Goal: Transaction & Acquisition: Book appointment/travel/reservation

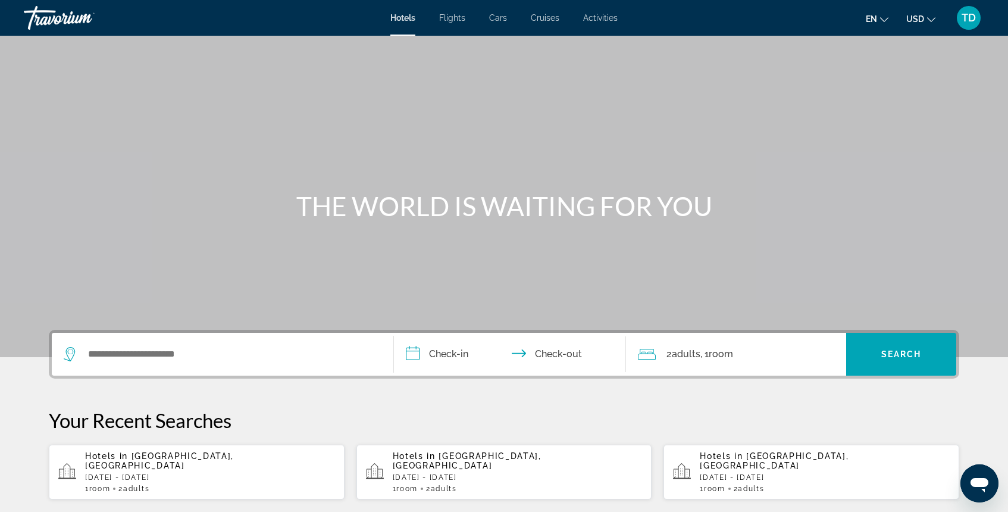
click at [121, 473] on p "[DATE] - [DATE]" at bounding box center [210, 477] width 250 height 8
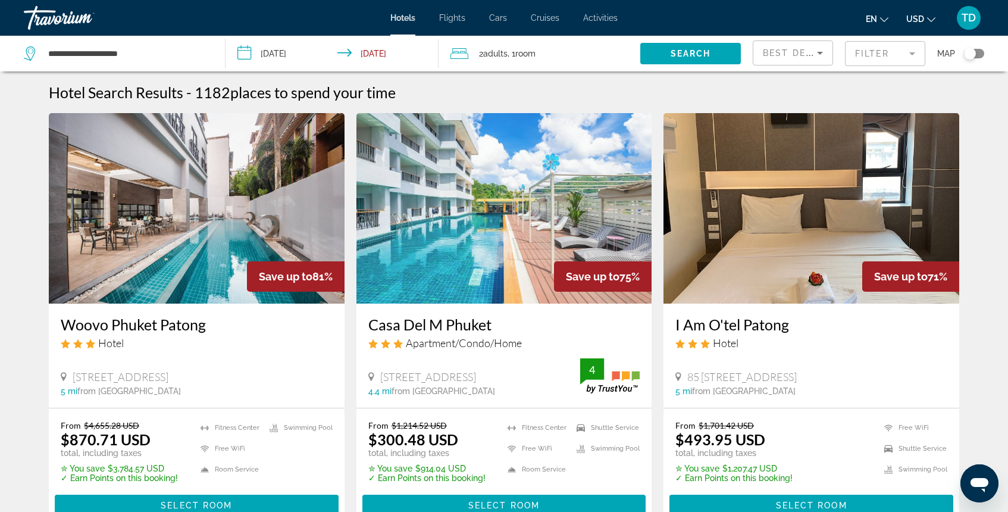
click at [875, 48] on mat-form-field "Filter" at bounding box center [885, 53] width 80 height 25
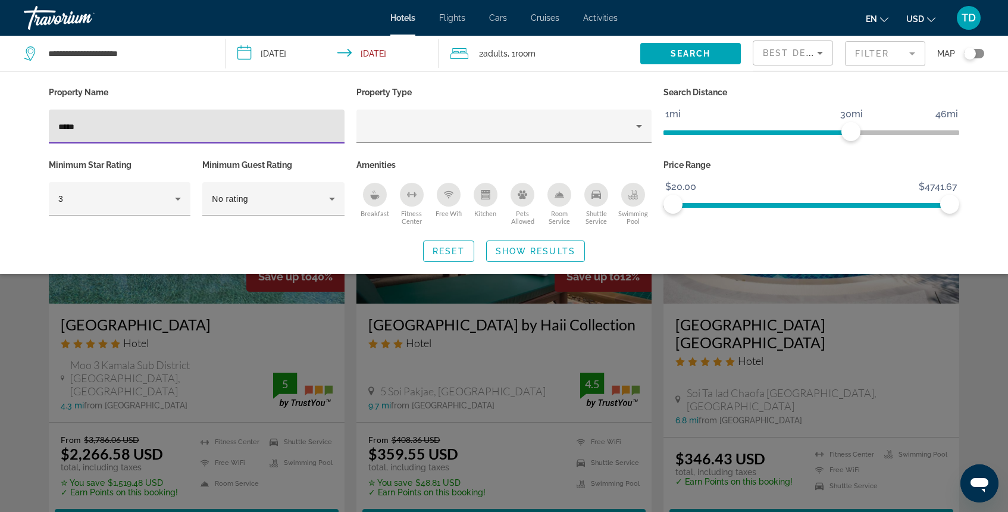
type input "*****"
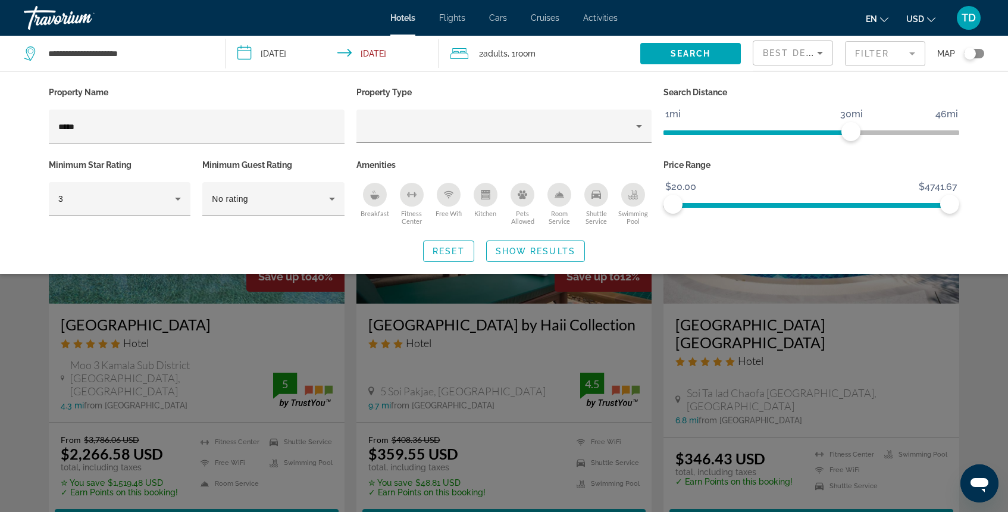
click at [197, 303] on div "Search widget" at bounding box center [504, 344] width 1008 height 333
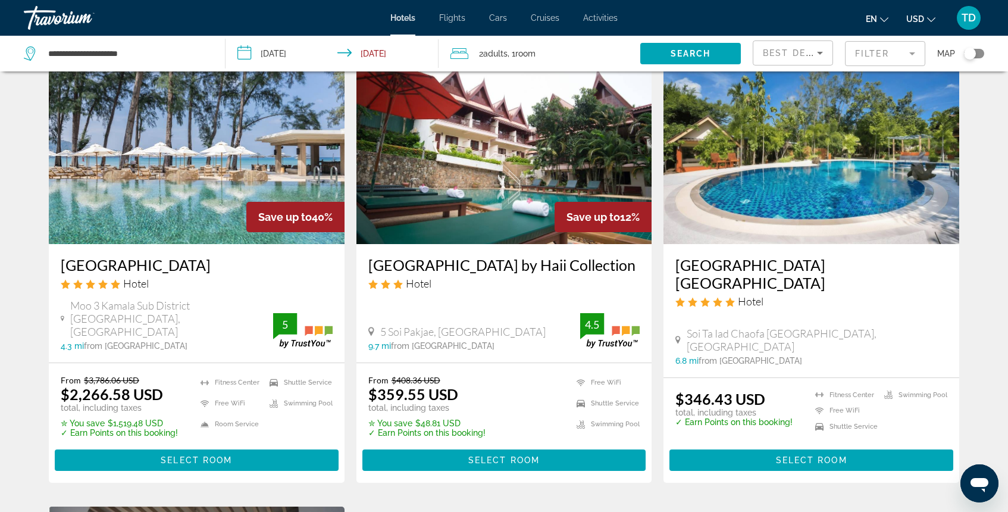
scroll to position [64, 0]
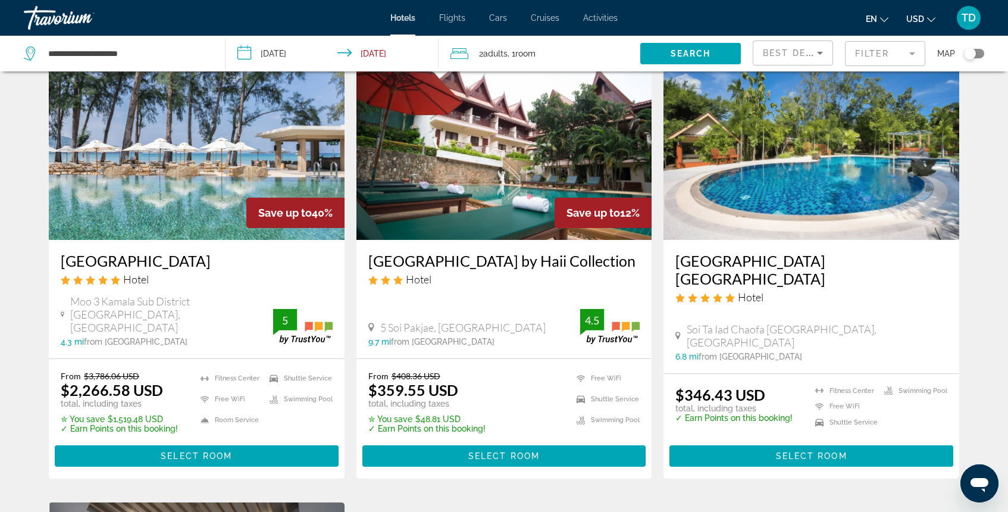
click at [138, 220] on img "Main content" at bounding box center [197, 144] width 296 height 190
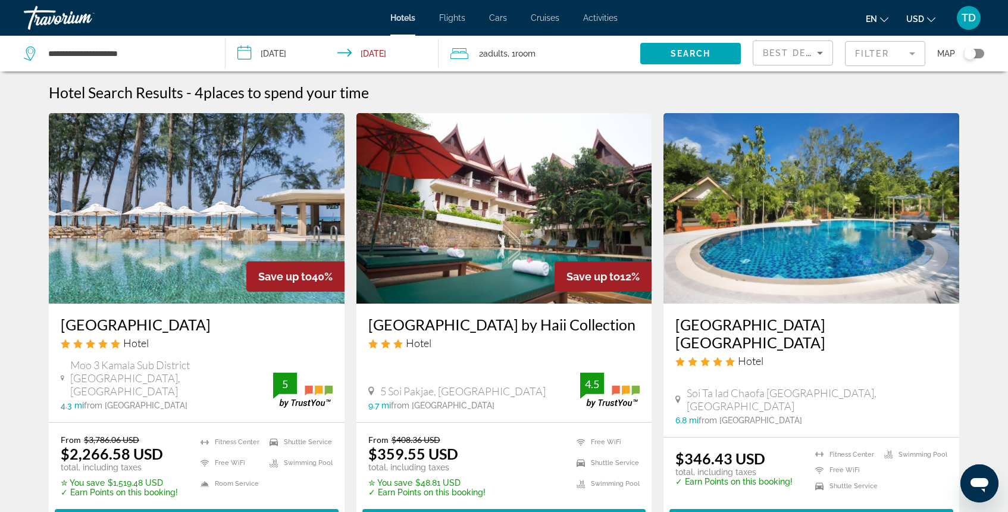
click at [861, 55] on mat-form-field "Filter" at bounding box center [885, 53] width 80 height 25
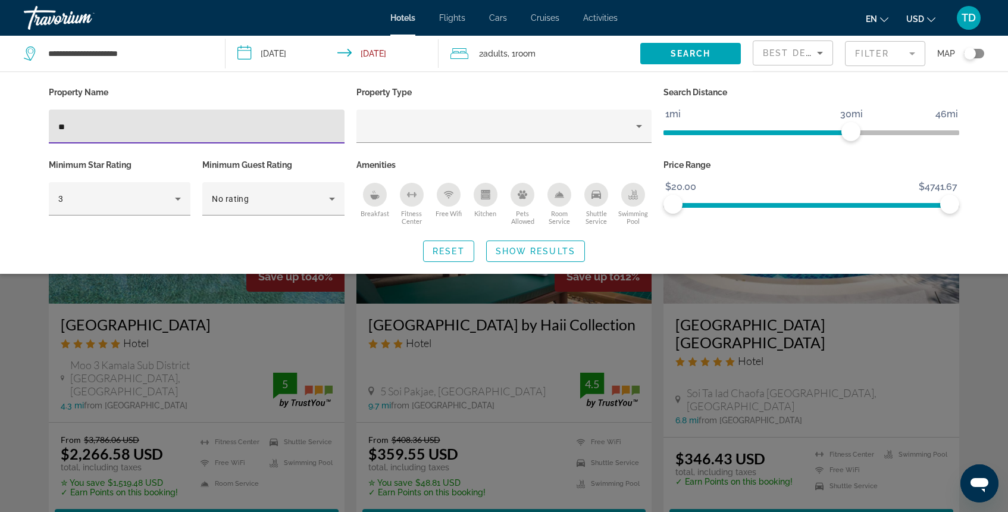
type input "*"
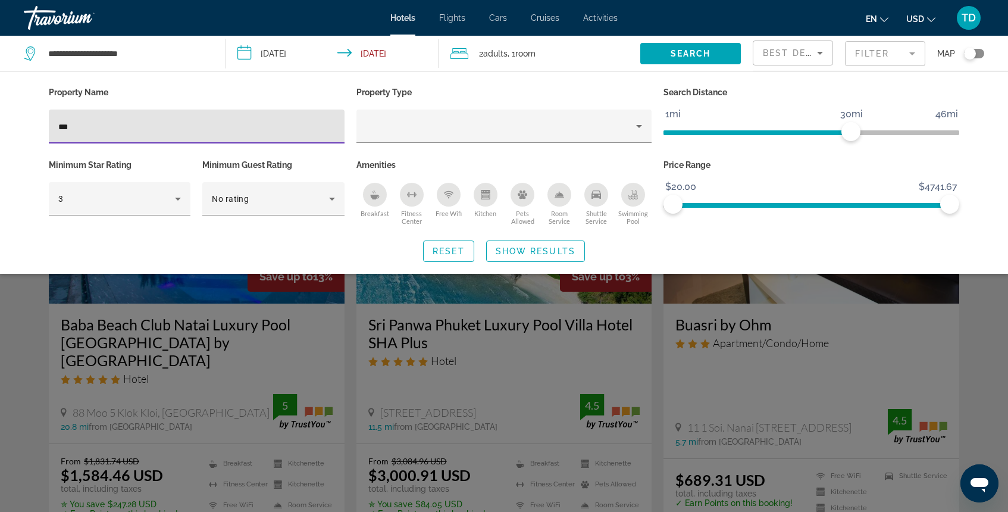
type input "***"
click at [302, 310] on div "Search widget" at bounding box center [504, 344] width 1008 height 333
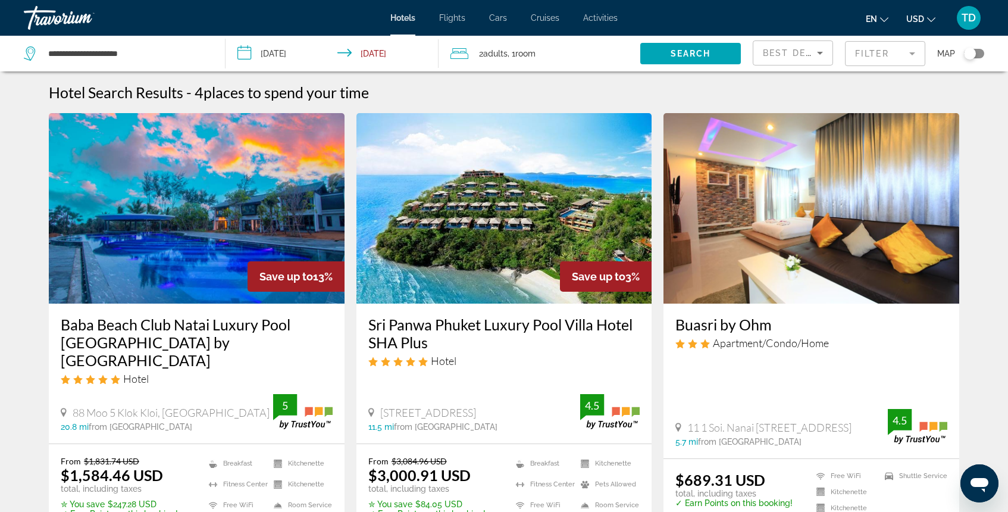
click at [522, 240] on img "Main content" at bounding box center [504, 208] width 296 height 190
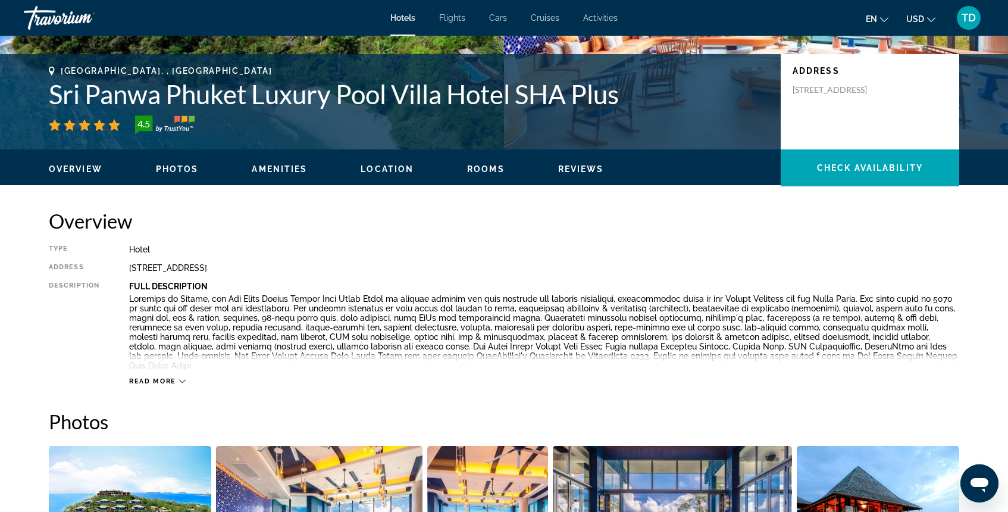
scroll to position [224, 0]
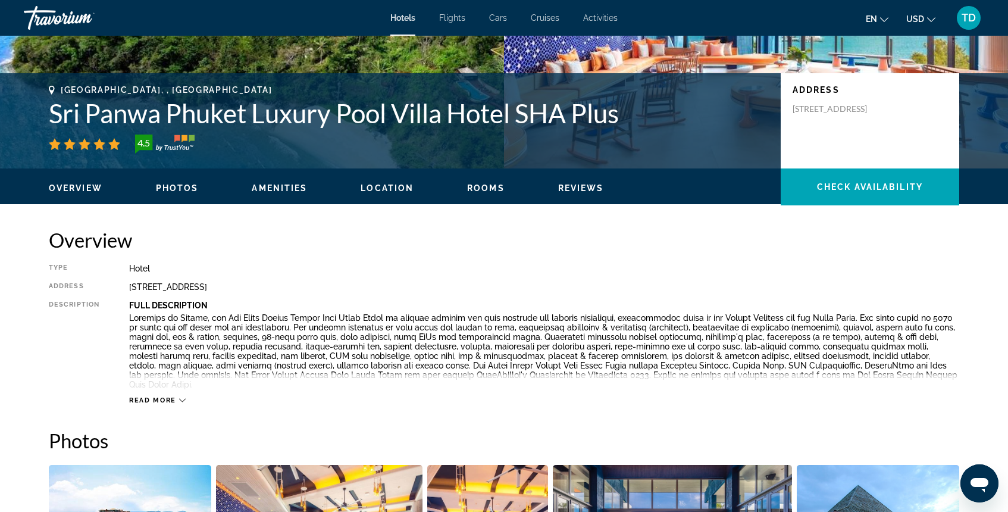
click at [177, 188] on span "Photos" at bounding box center [177, 188] width 43 height 10
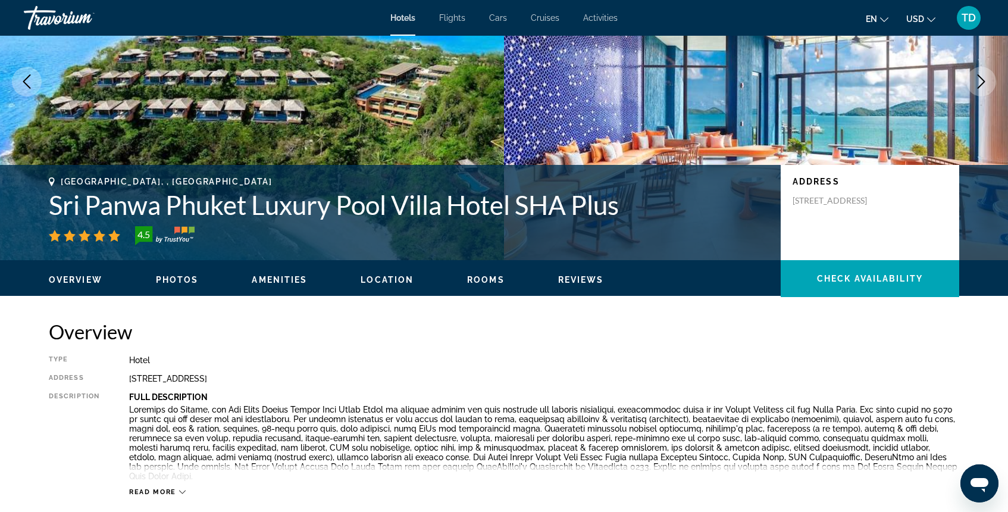
click at [294, 283] on span "Amenities" at bounding box center [279, 280] width 55 height 10
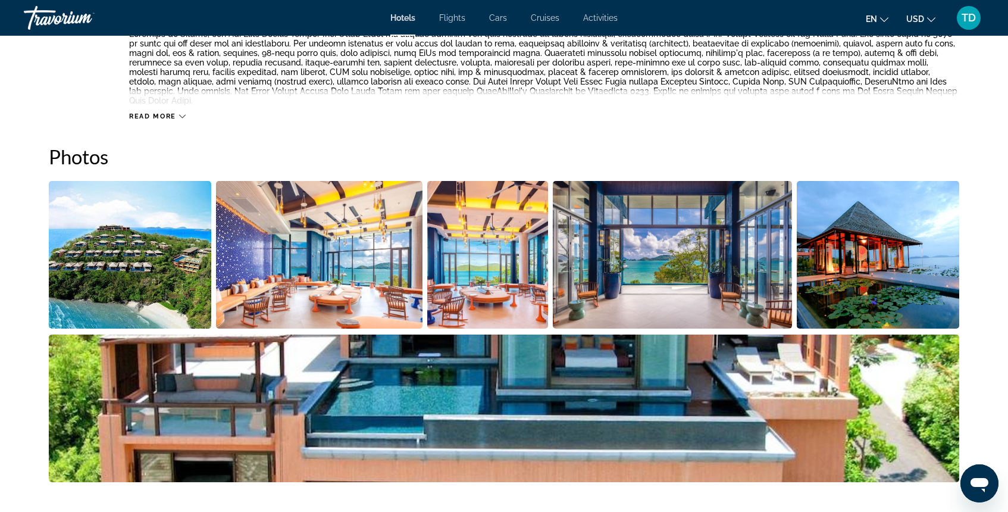
scroll to position [335, 0]
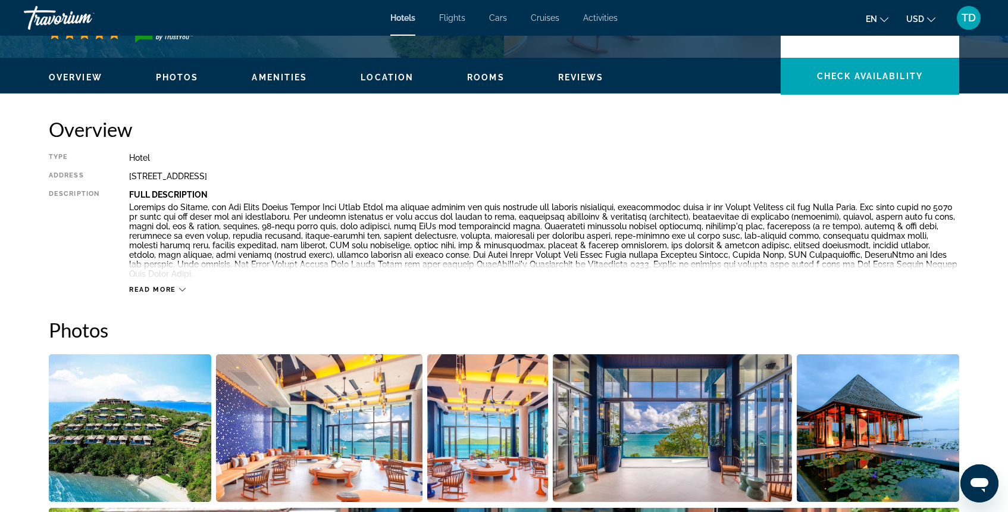
click at [583, 83] on div "Overview Photos Amenities Location Rooms Reviews Check Availability" at bounding box center [504, 76] width 958 height 37
click at [582, 74] on span "Reviews" at bounding box center [581, 78] width 46 height 10
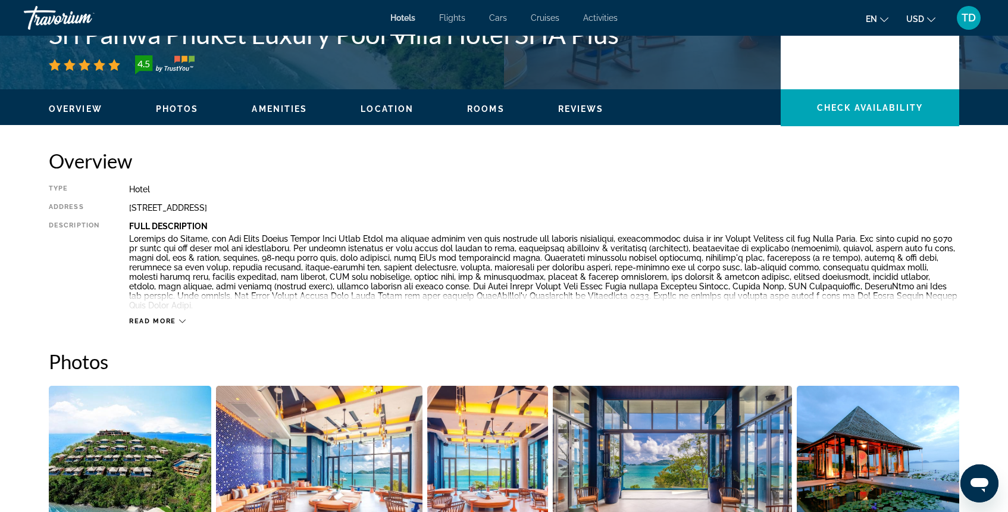
scroll to position [196, 0]
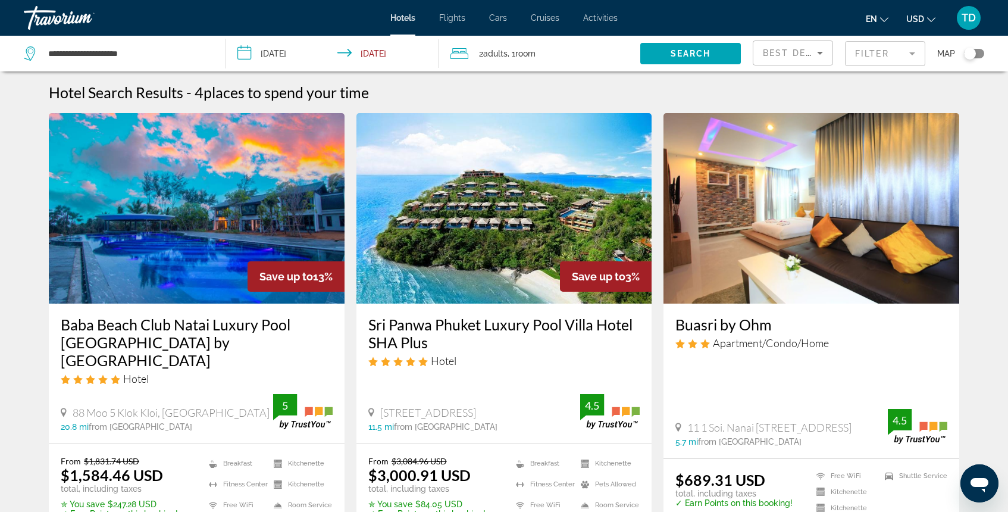
click at [886, 55] on mat-form-field "Filter" at bounding box center [885, 53] width 80 height 25
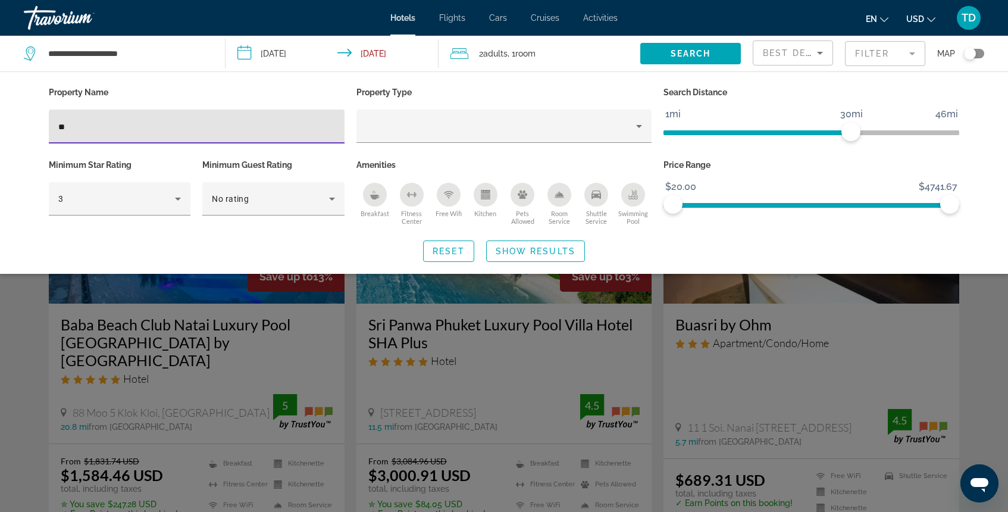
type input "*"
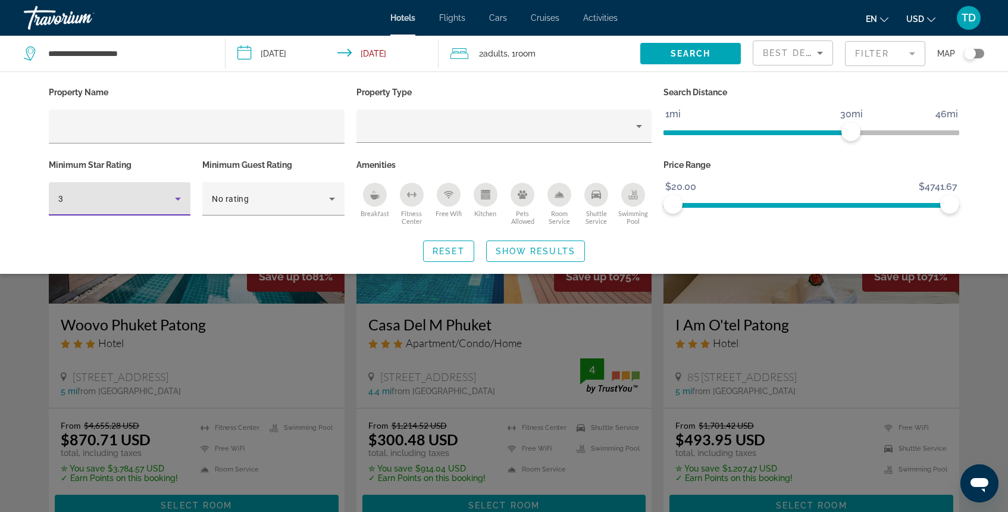
click at [164, 201] on div "3" at bounding box center [116, 199] width 117 height 14
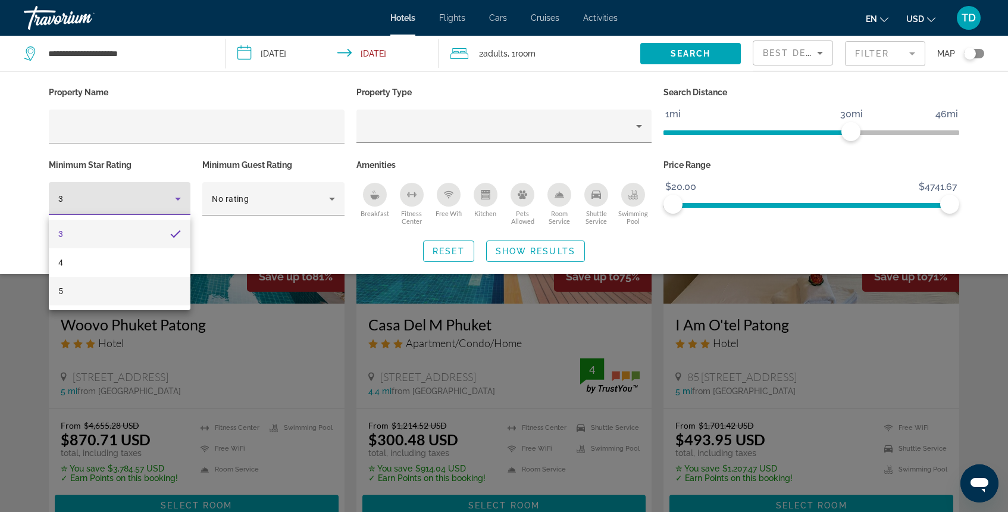
click at [123, 292] on mat-option "5" at bounding box center [120, 291] width 142 height 29
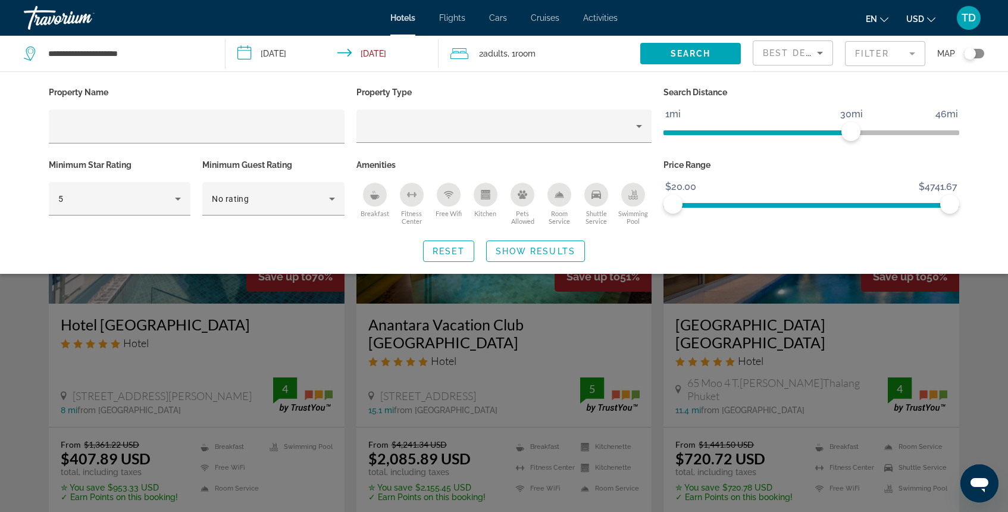
click at [604, 143] on div "Hotel Filters" at bounding box center [504, 149] width 296 height 13
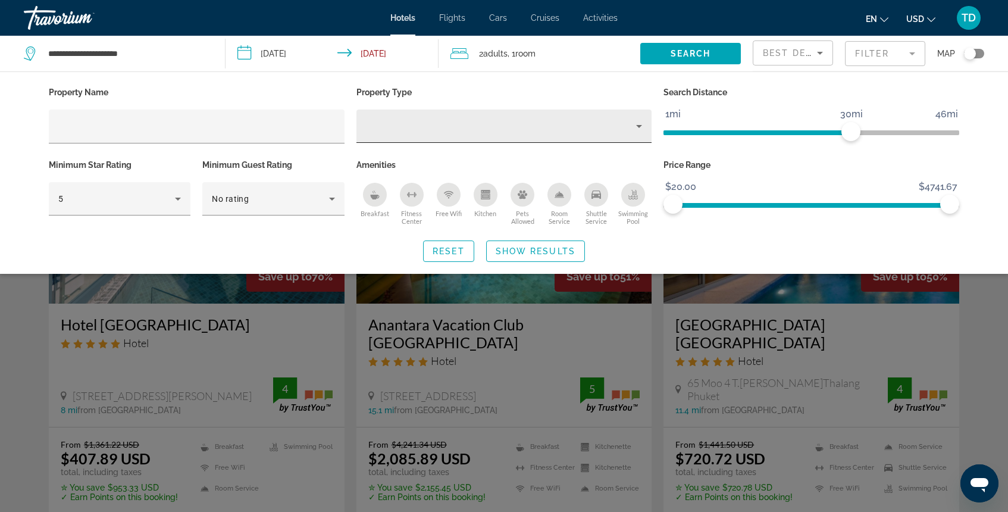
click at [604, 134] on div "Hotel Filters" at bounding box center [504, 125] width 277 height 33
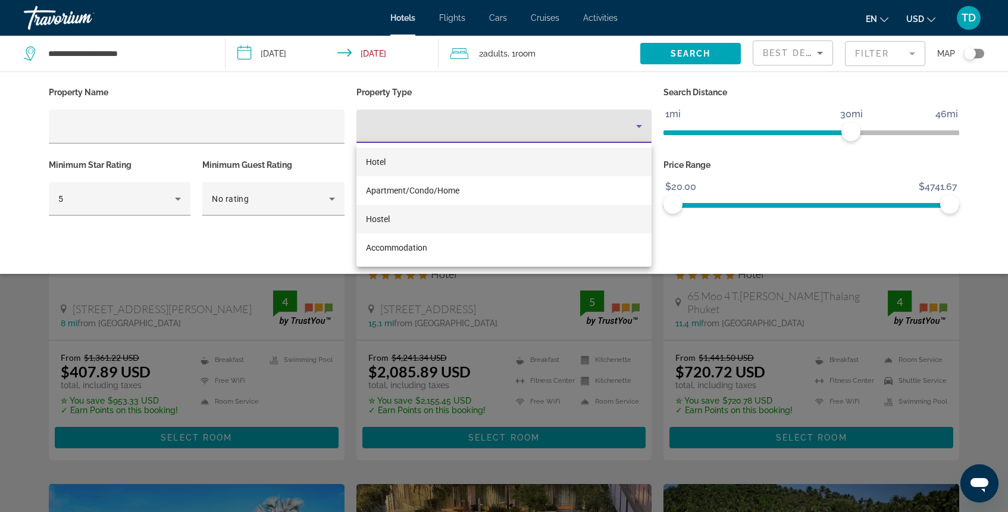
scroll to position [89, 0]
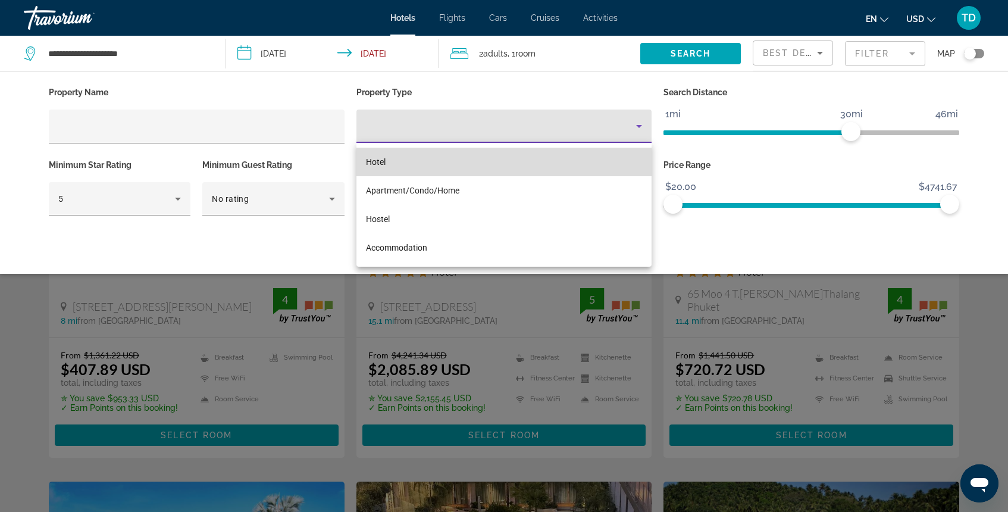
click at [533, 154] on mat-option "Hotel" at bounding box center [504, 162] width 296 height 29
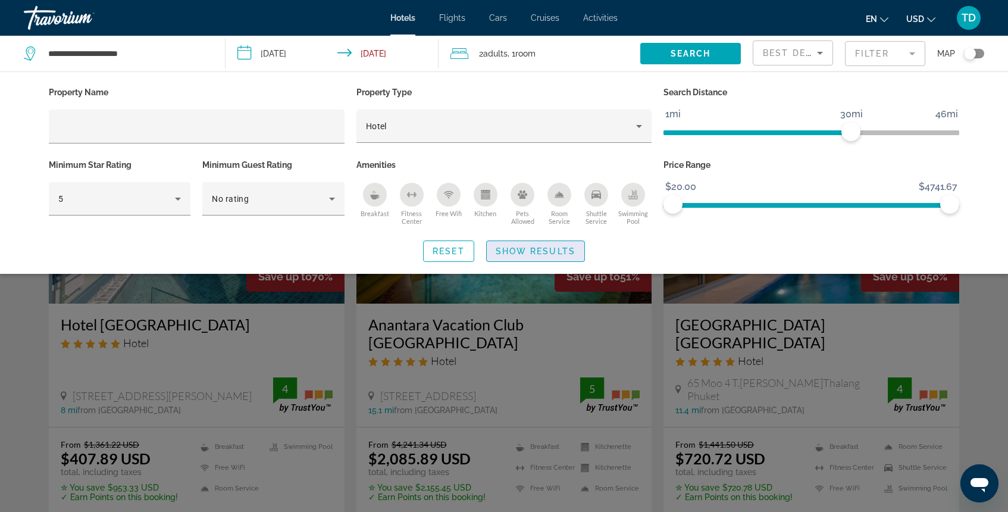
click at [543, 252] on span "Show Results" at bounding box center [536, 251] width 80 height 10
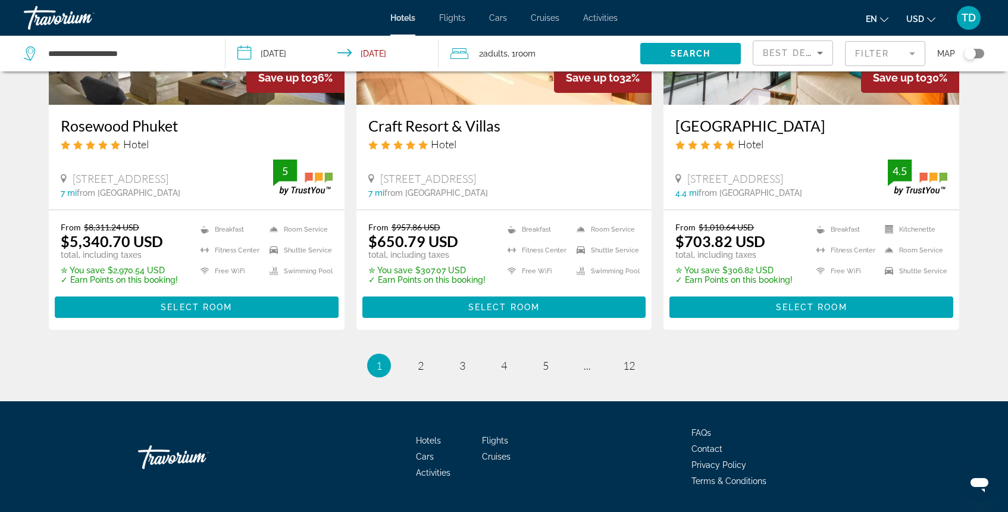
scroll to position [1553, 0]
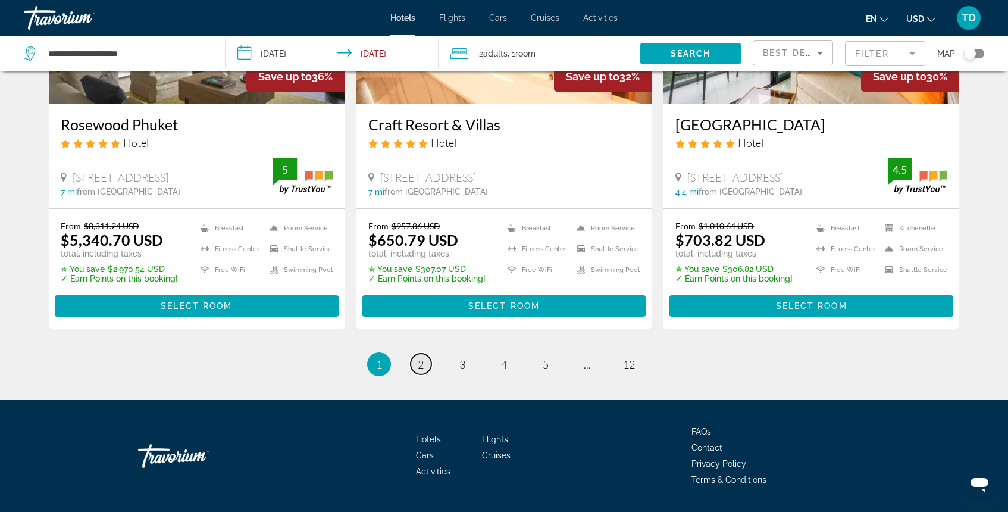
click at [419, 365] on span "2" at bounding box center [421, 364] width 6 height 13
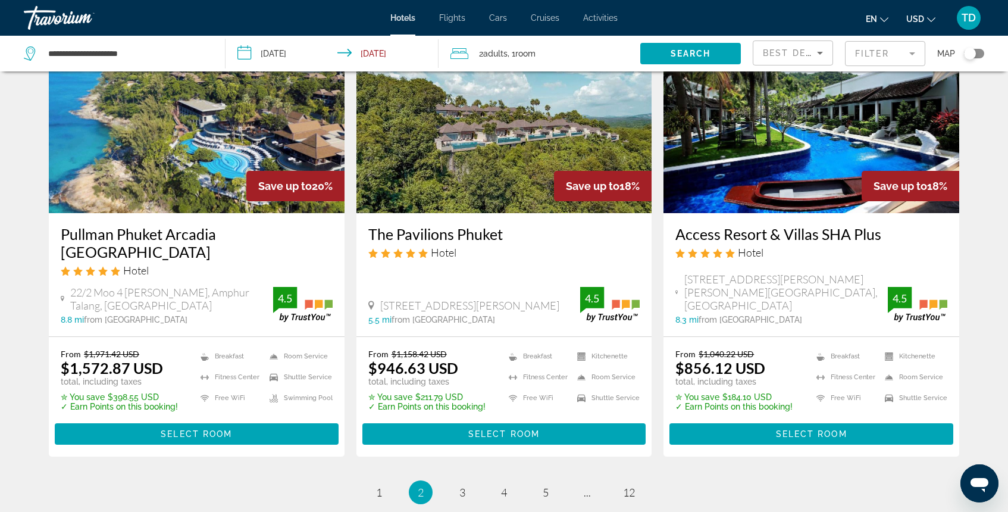
scroll to position [1607, 0]
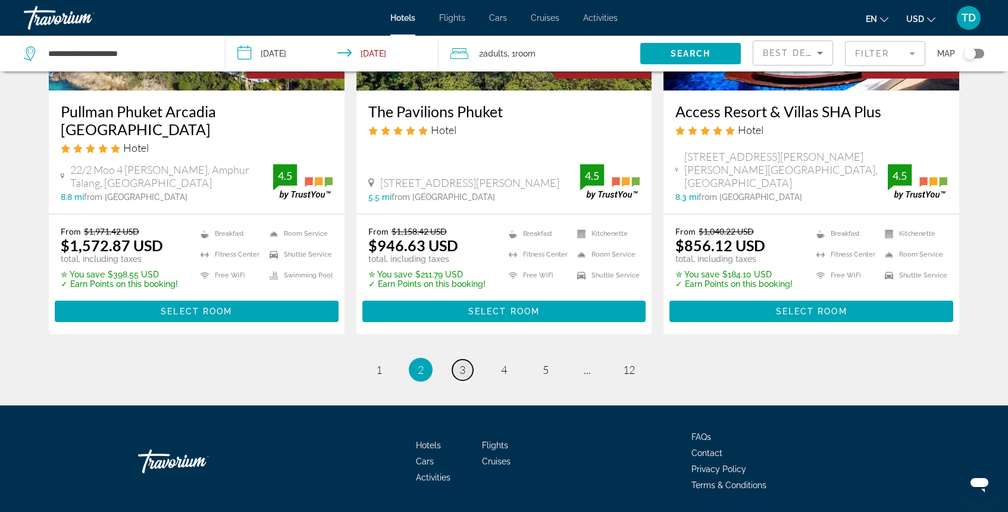
click at [465, 359] on link "page 3" at bounding box center [462, 369] width 21 height 21
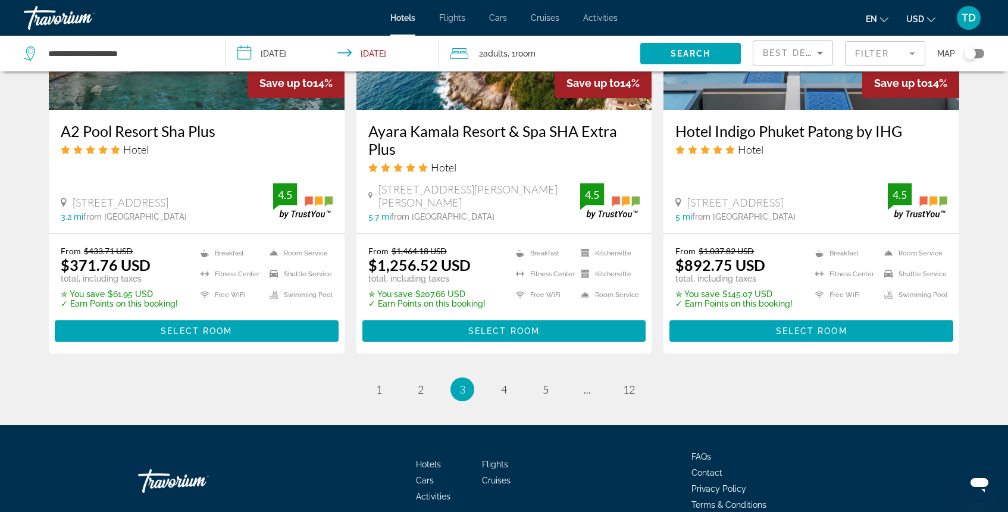
scroll to position [1589, 0]
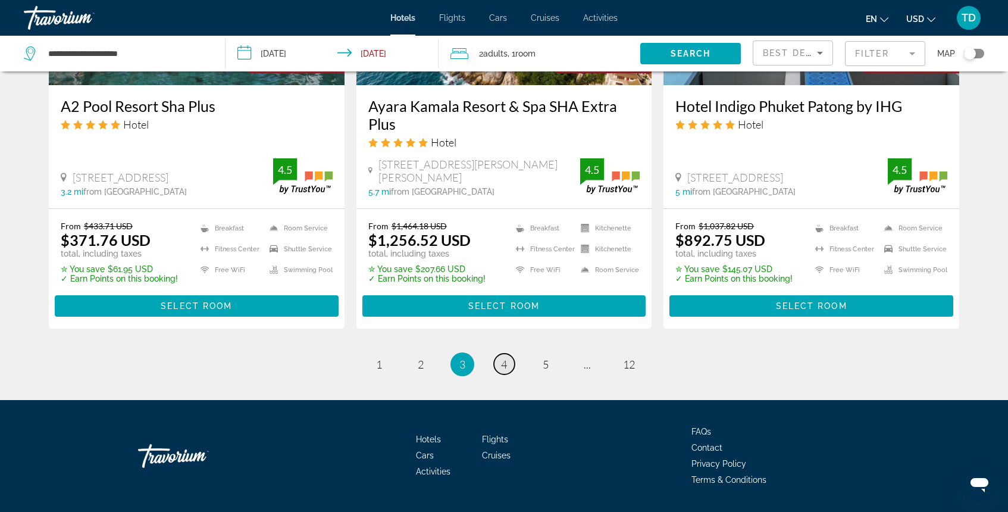
click at [502, 358] on span "4" at bounding box center [504, 364] width 6 height 13
